Goal: Contribute content

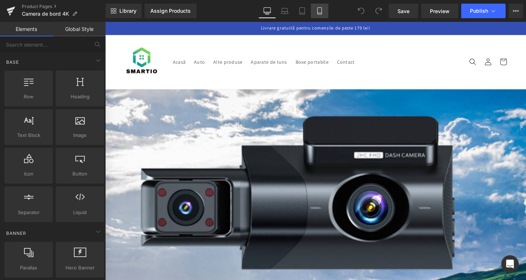
click at [314, 7] on link "Mobile" at bounding box center [319, 11] width 17 height 15
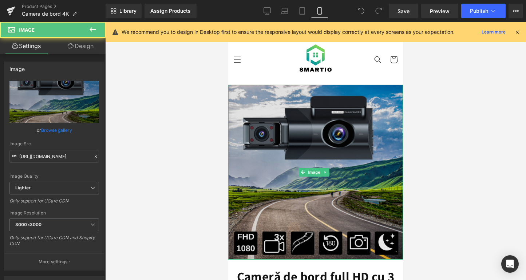
click at [310, 143] on img at bounding box center [315, 172] width 175 height 175
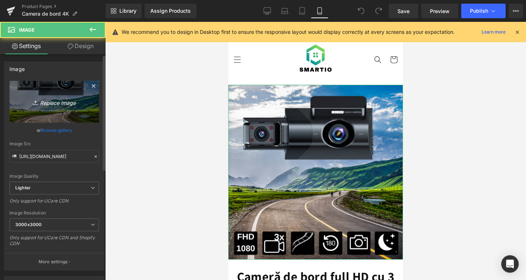
click at [56, 107] on link "Replace Image" at bounding box center [54, 102] width 90 height 42
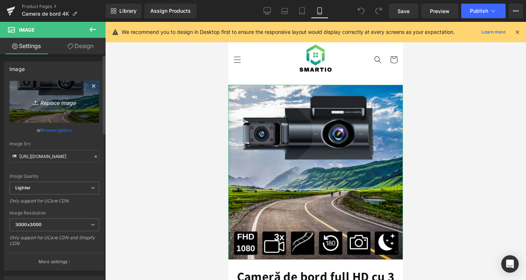
type input "C:\fakepath\Design fără titlu-203.png"
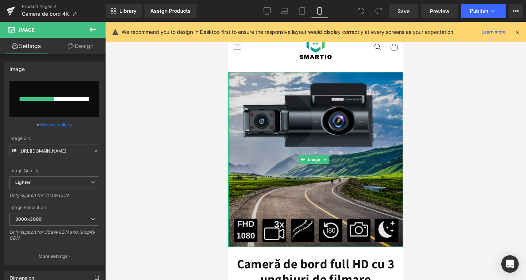
scroll to position [46, 0]
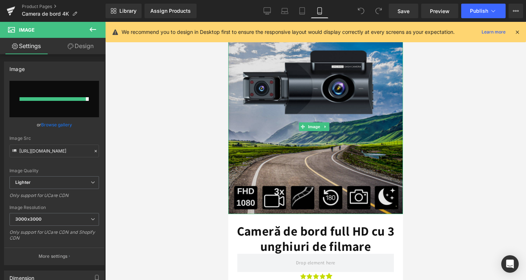
type input "[URL][DOMAIN_NAME]"
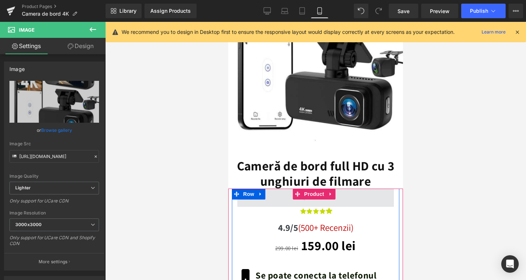
scroll to position [174, 0]
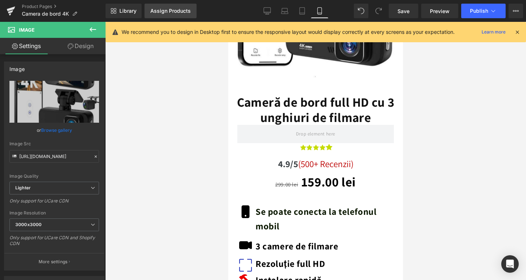
click at [176, 17] on link "Assign Products" at bounding box center [171, 11] width 52 height 15
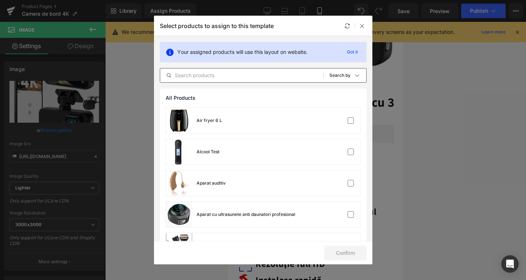
click at [223, 72] on input "text" at bounding box center [241, 75] width 163 height 9
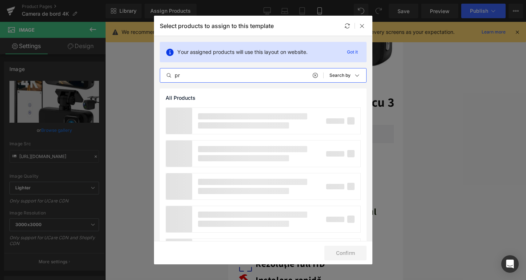
type input "p"
type input "r"
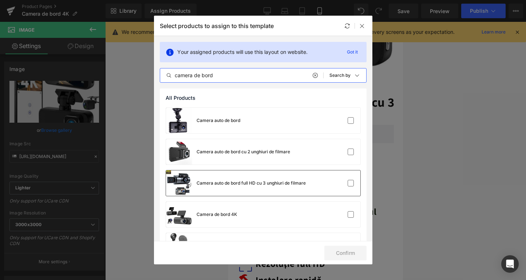
scroll to position [28, 0]
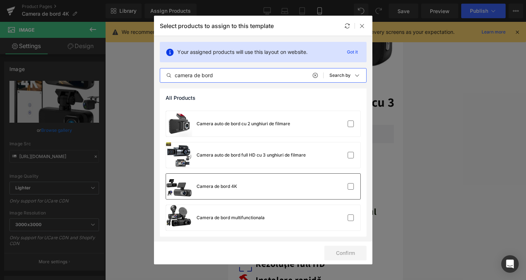
type input "camera de bord"
click at [225, 198] on div "Camera de bord 4K" at bounding box center [201, 186] width 71 height 25
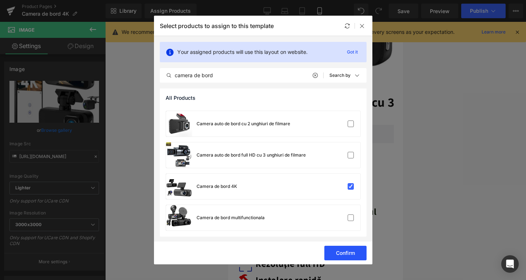
click at [357, 257] on button "Confirm" at bounding box center [346, 253] width 42 height 15
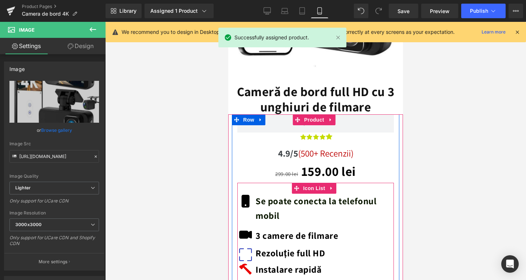
scroll to position [210, 0]
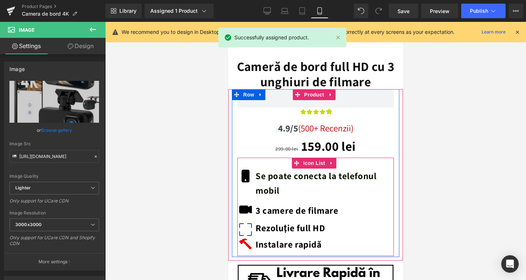
click at [260, 204] on b "3 camere de filmare" at bounding box center [297, 210] width 83 height 12
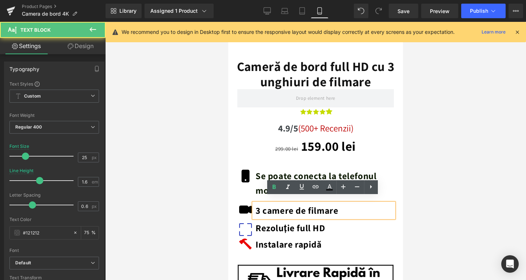
click at [263, 205] on b "3 camere de filmare" at bounding box center [297, 210] width 83 height 12
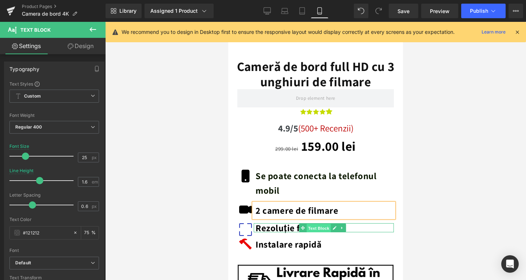
click at [317, 224] on span "Text Block" at bounding box center [319, 228] width 24 height 9
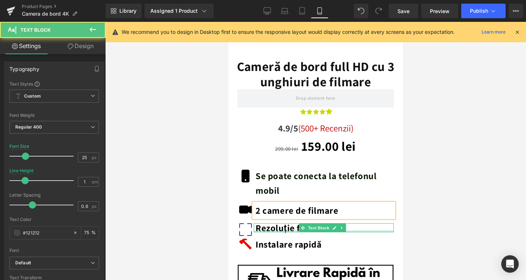
click at [364, 231] on div at bounding box center [324, 232] width 140 height 2
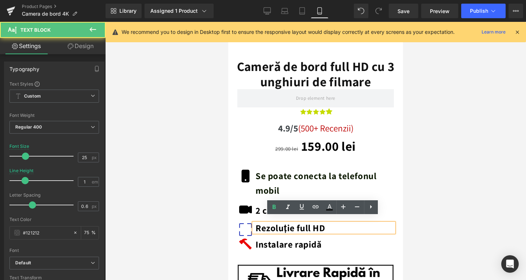
click at [361, 223] on div "Rezoluție full HD" at bounding box center [324, 227] width 140 height 9
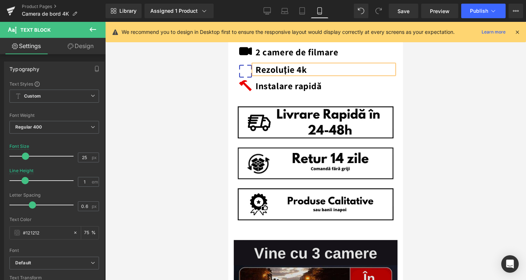
scroll to position [535, 0]
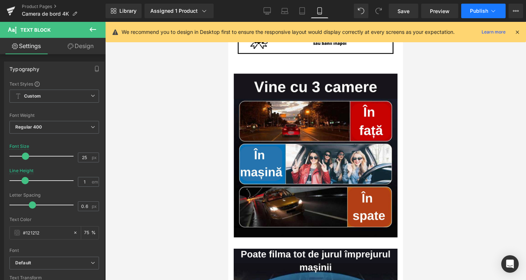
click at [476, 9] on span "Publish" at bounding box center [479, 11] width 18 height 6
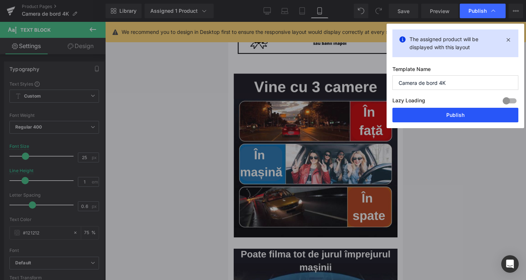
click at [448, 111] on button "Publish" at bounding box center [456, 115] width 126 height 15
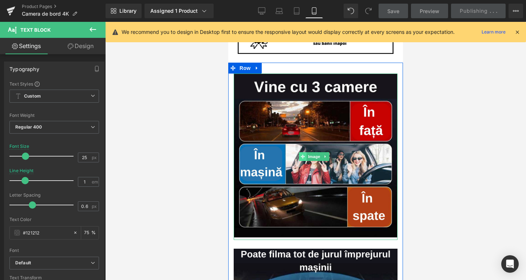
scroll to position [551, 0]
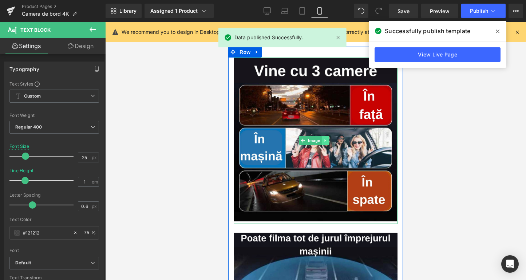
click at [327, 138] on icon at bounding box center [326, 140] width 4 height 4
click at [329, 138] on icon at bounding box center [329, 140] width 4 height 4
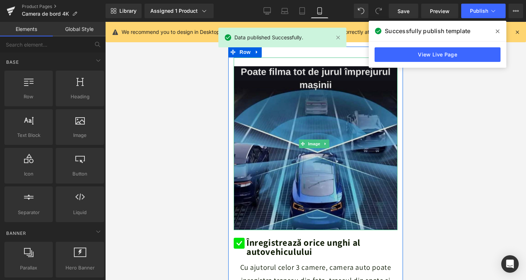
click at [316, 168] on img at bounding box center [316, 144] width 164 height 173
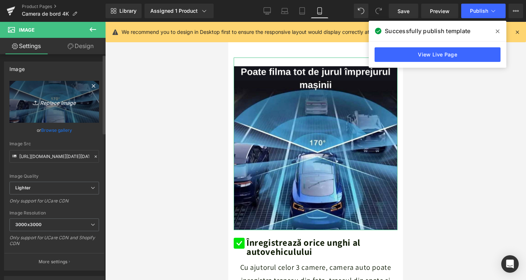
click at [78, 118] on link "Replace Image" at bounding box center [54, 102] width 90 height 42
type input "C:\fakepath\ChatGPT Image [DATE], 17_33_24.png"
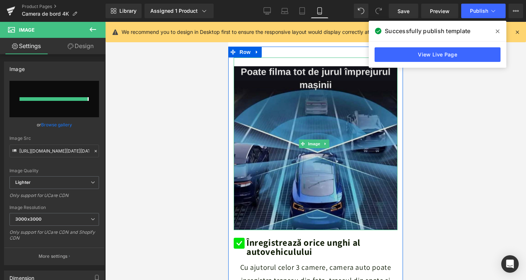
type input "[URL][DOMAIN_NAME][DATE]"
